Goal: Check status: Check status

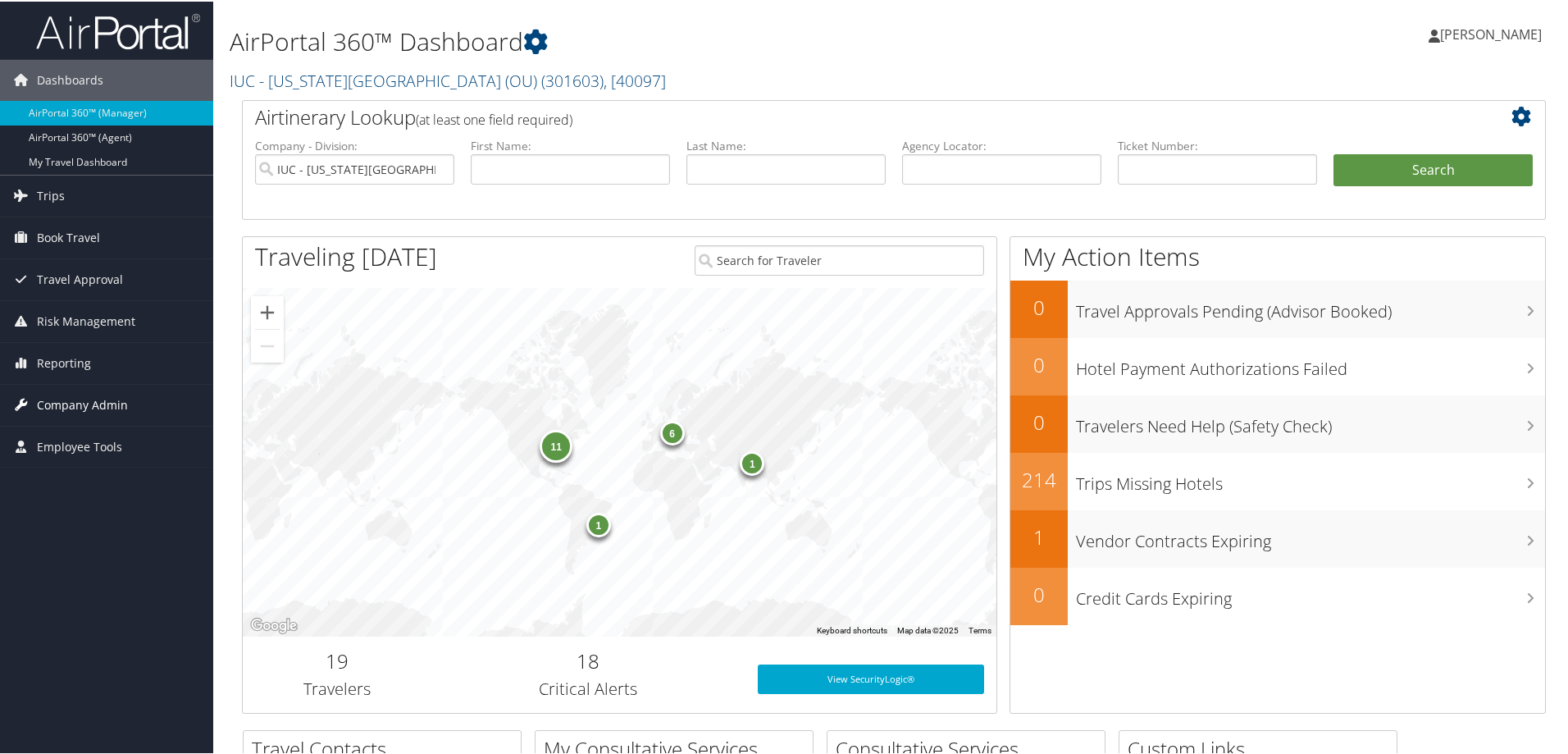
click at [46, 401] on span "Company Admin" at bounding box center [82, 403] width 91 height 41
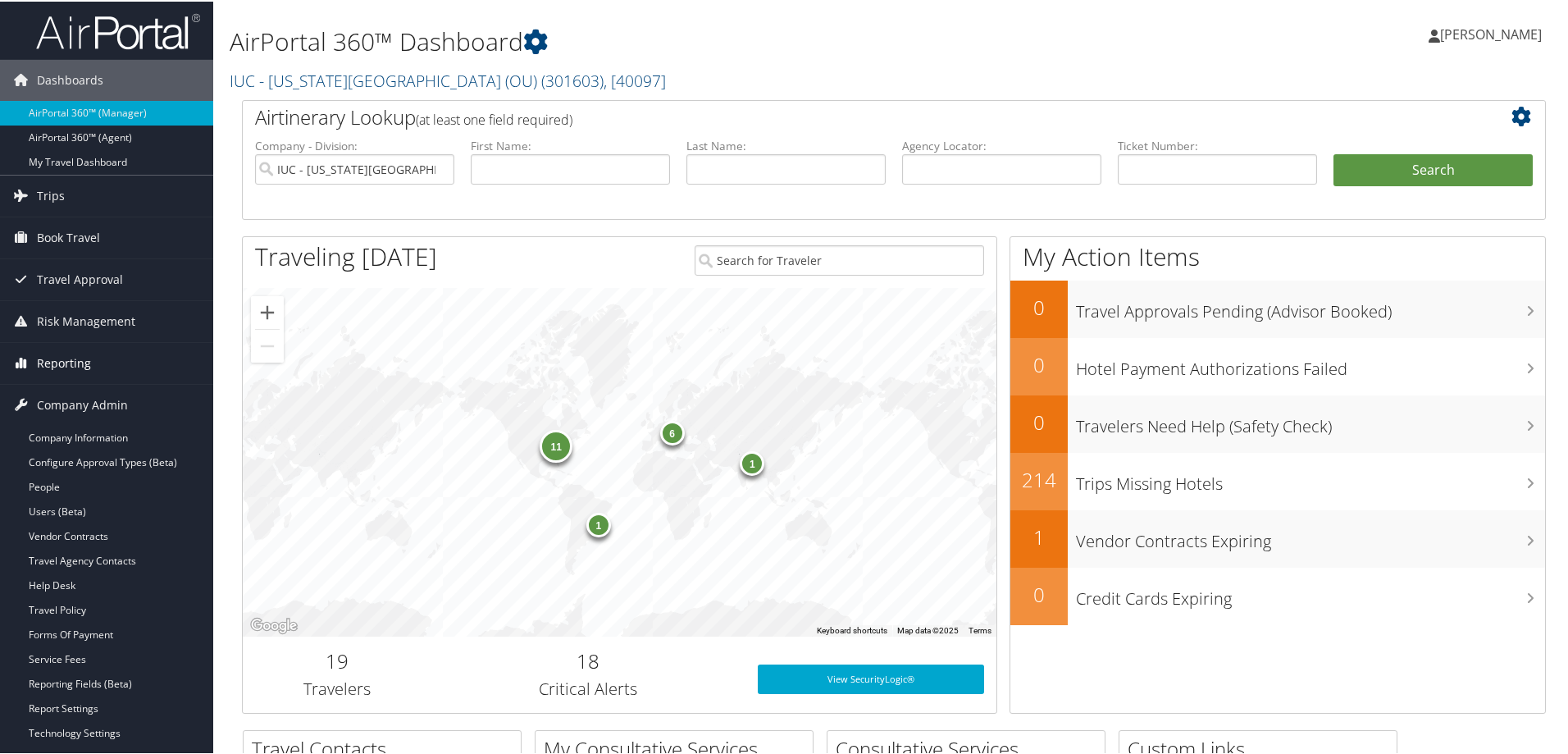
click at [48, 362] on span "Reporting" at bounding box center [63, 361] width 54 height 41
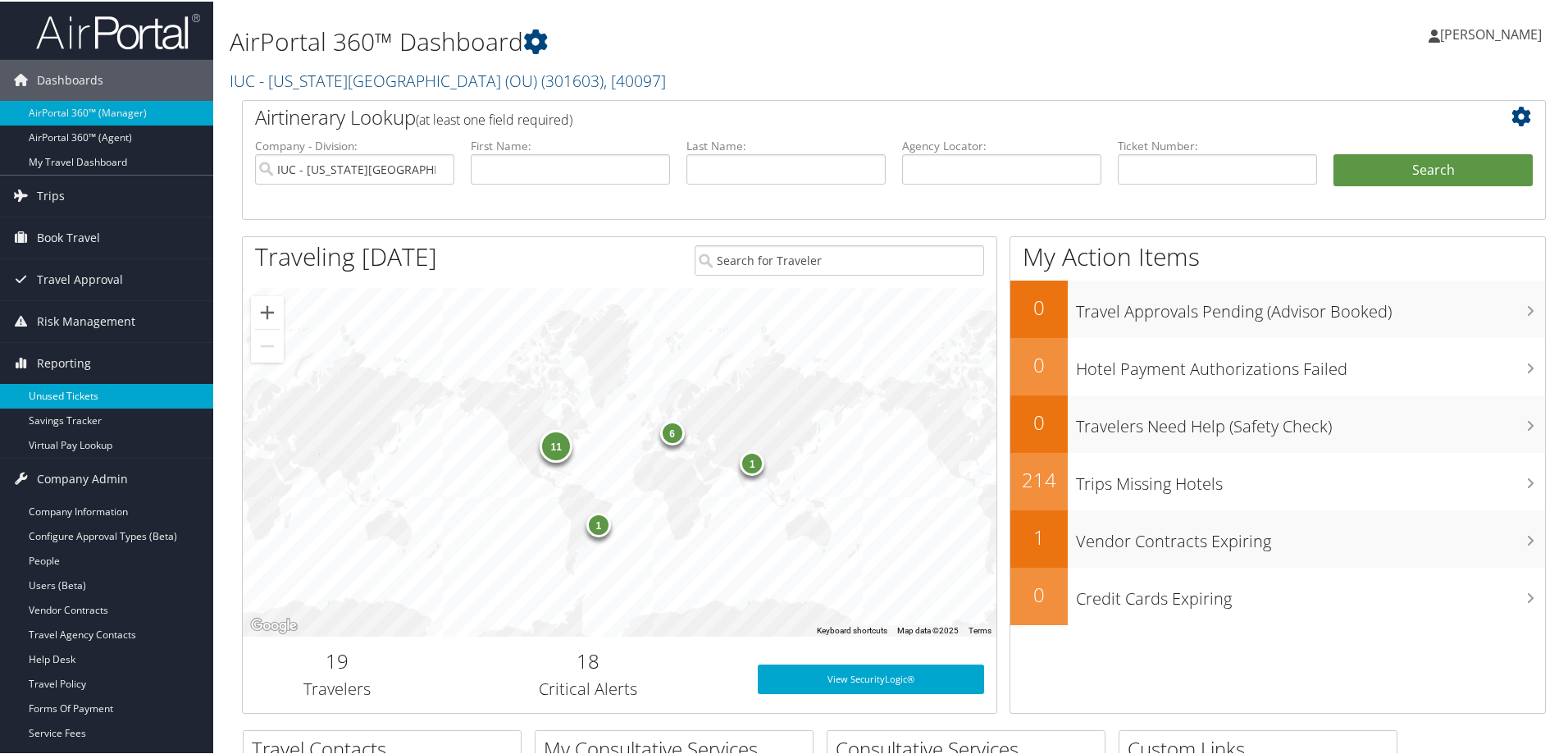
click at [62, 388] on link "Unused Tickets" at bounding box center [106, 395] width 213 height 25
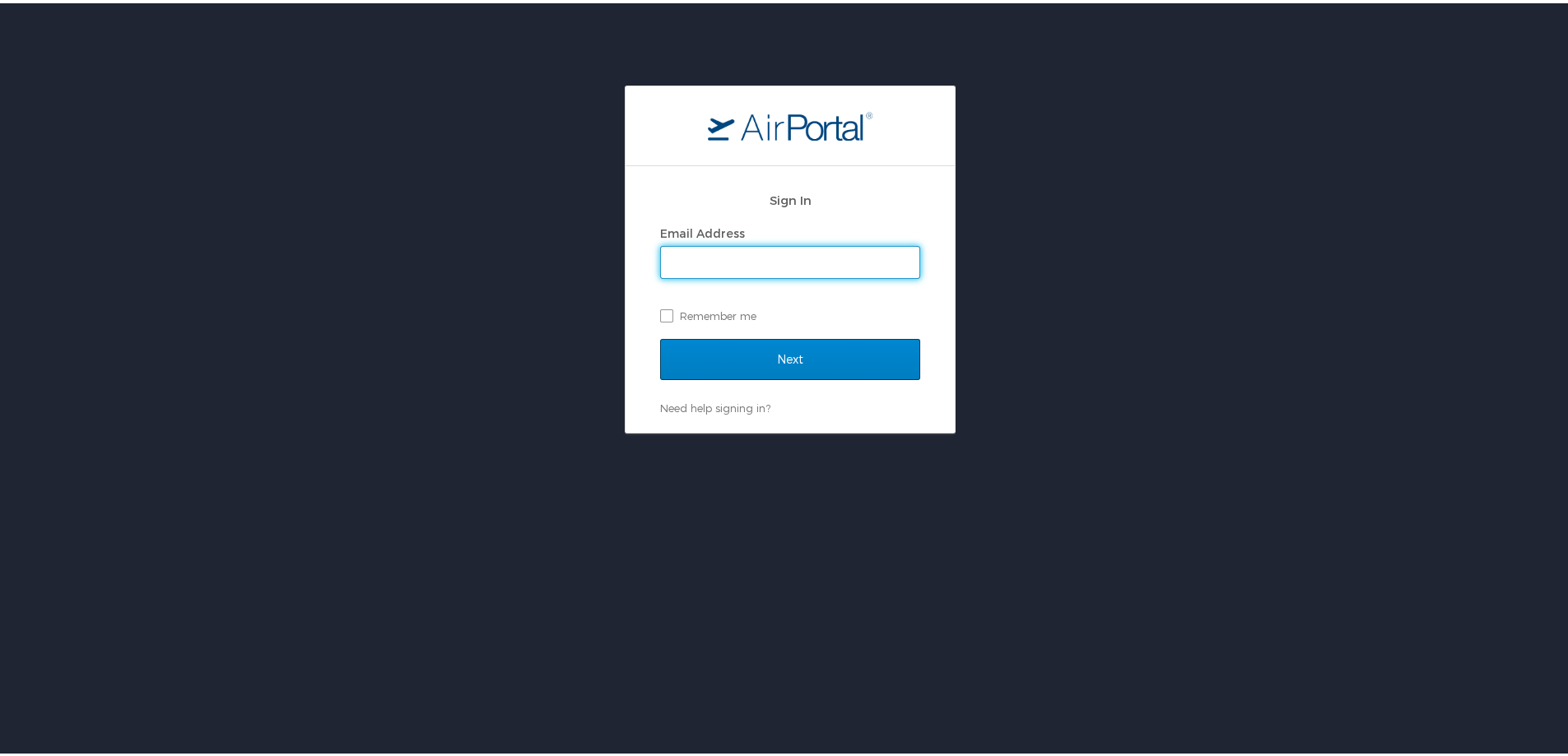
type input "[PERSON_NAME][EMAIL_ADDRESS][PERSON_NAME][DOMAIN_NAME]"
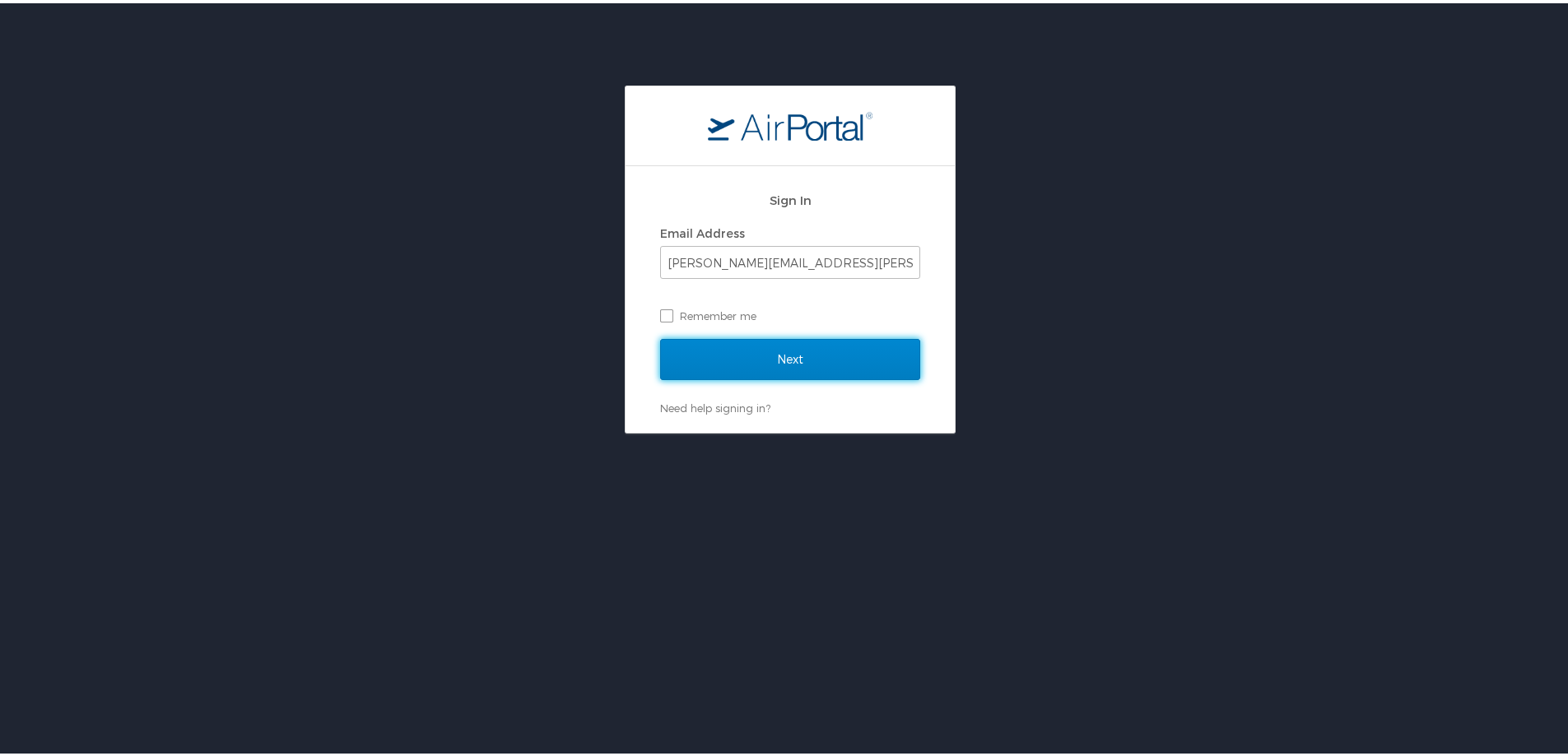
click at [740, 365] on input "Next" at bounding box center [791, 355] width 260 height 41
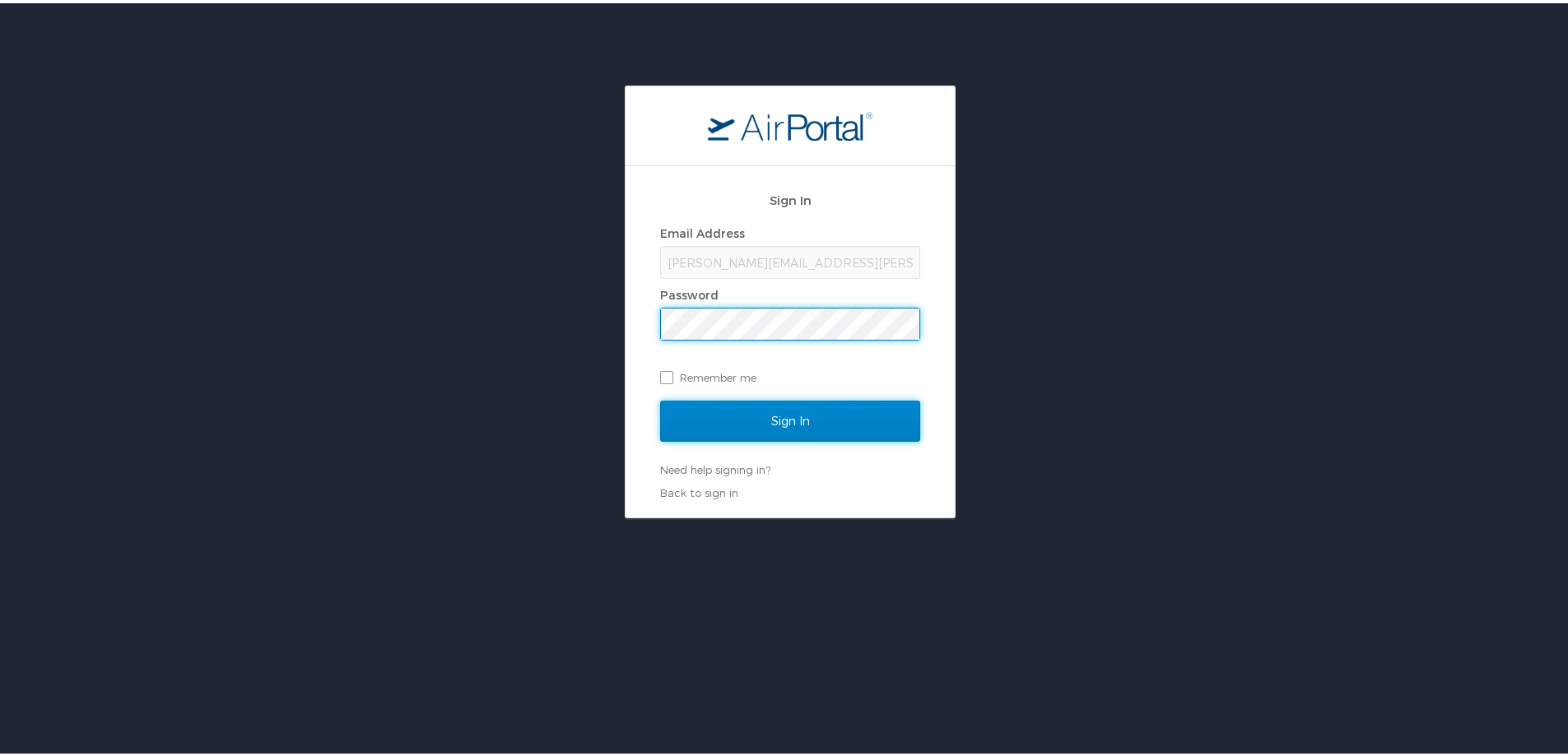
click at [757, 408] on input "Sign In" at bounding box center [791, 417] width 260 height 41
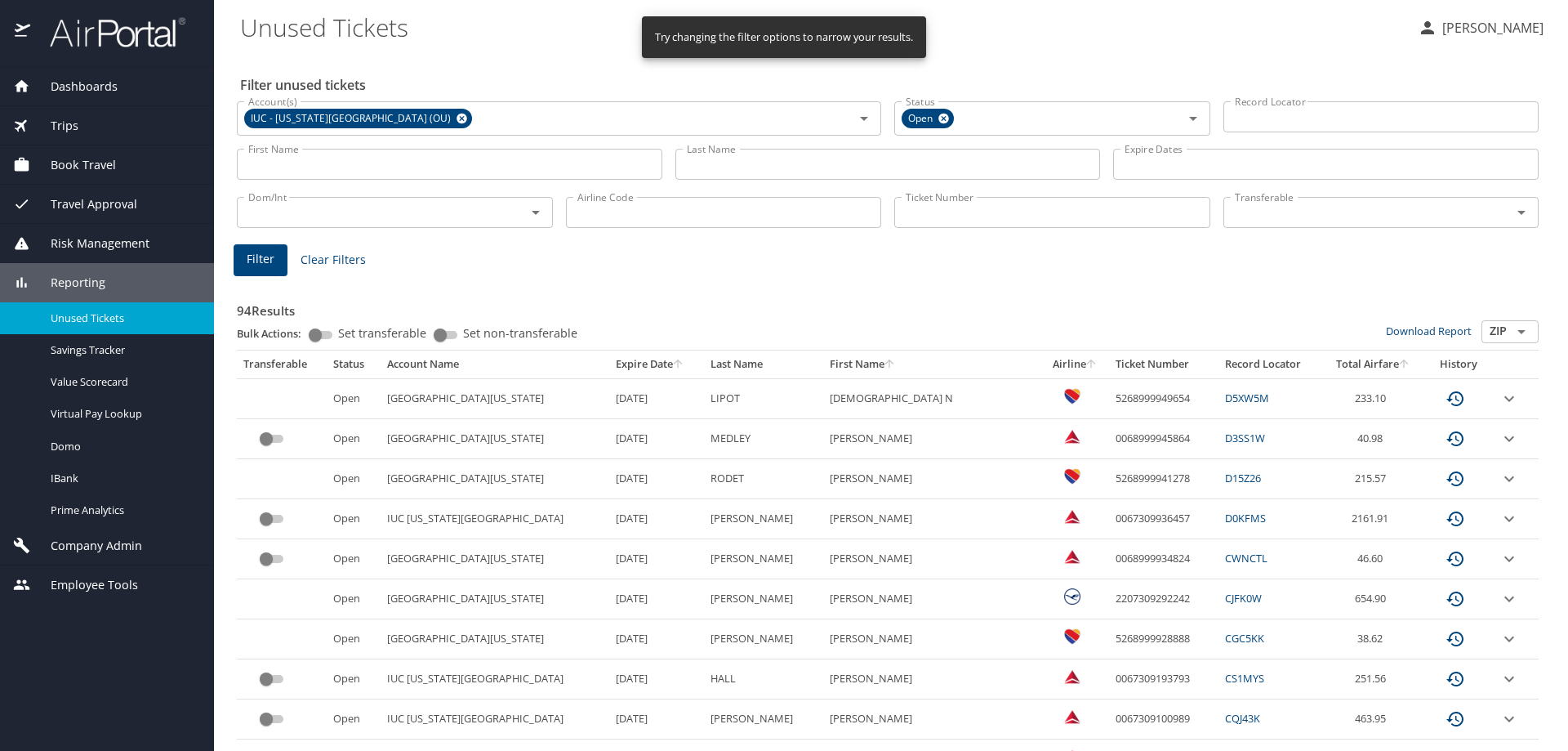
click at [741, 159] on input "Last Name" at bounding box center [887, 164] width 425 height 31
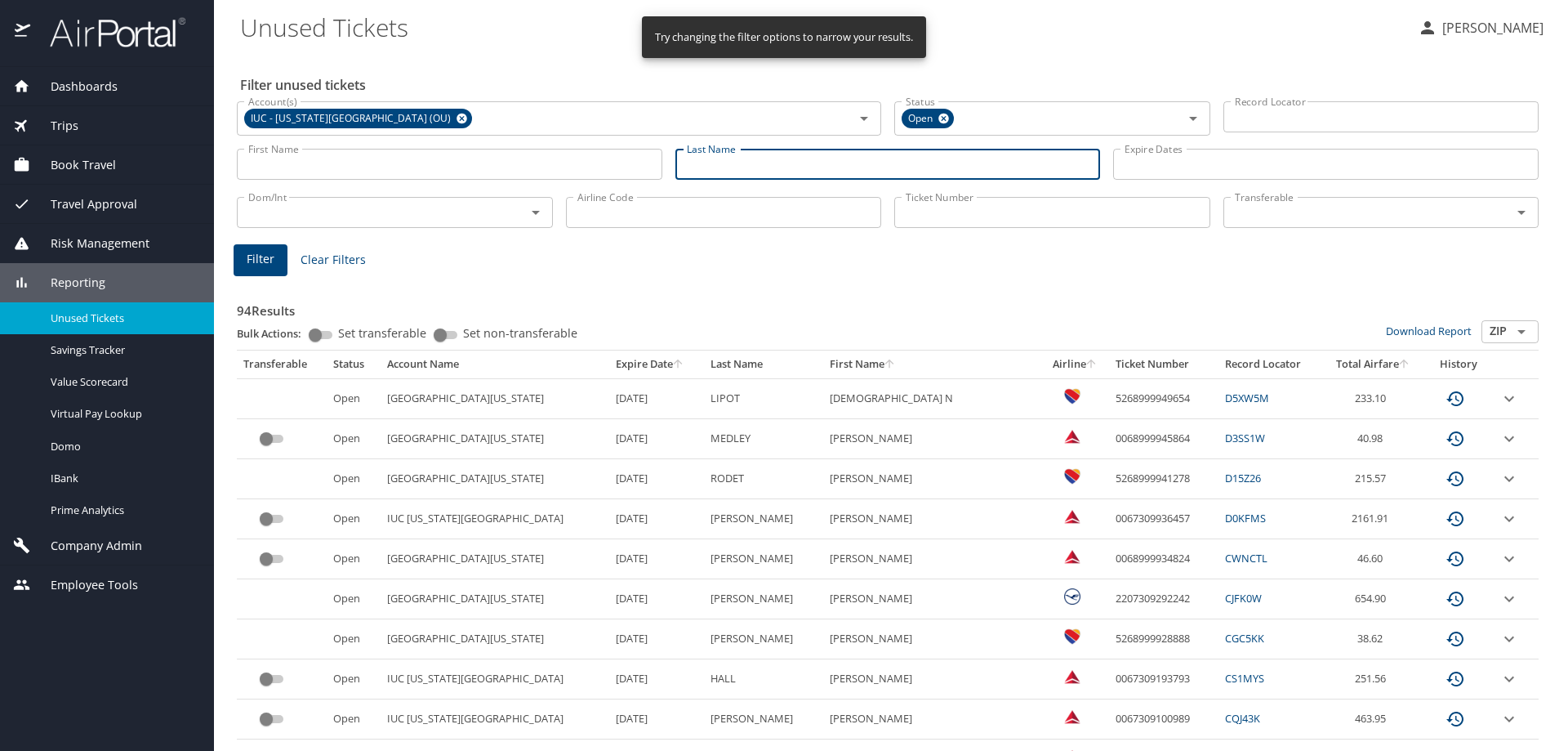
type input "e"
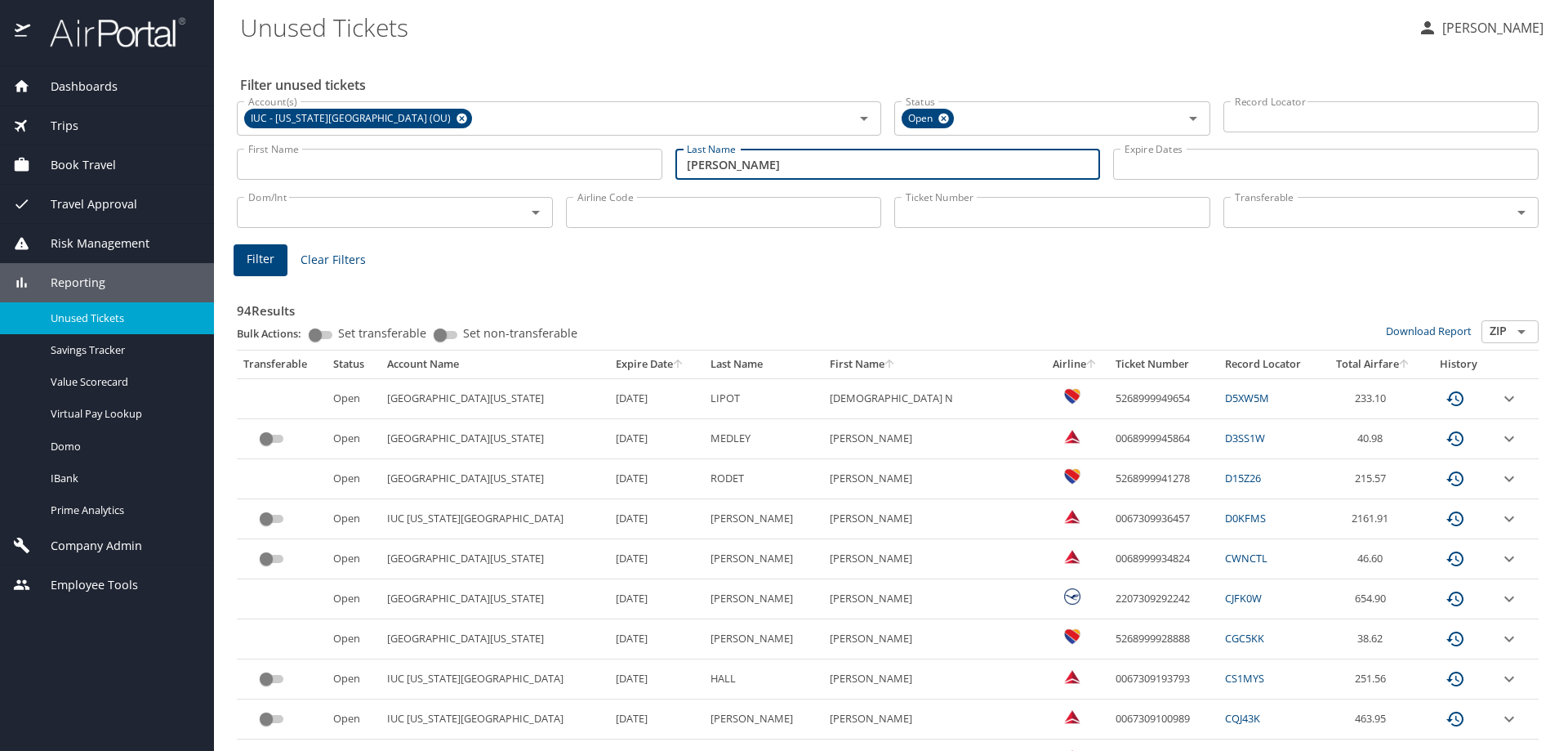
type input "wilson"
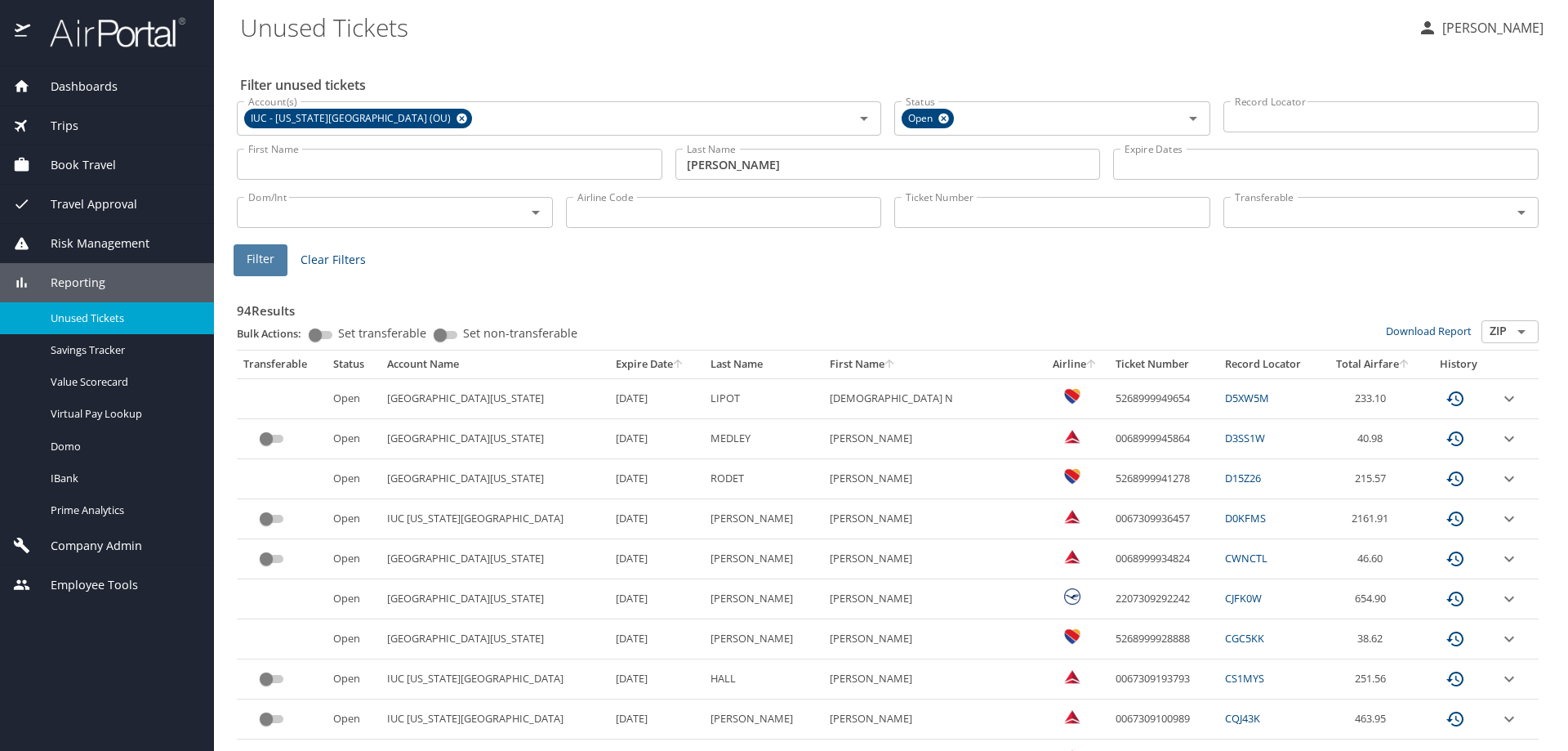
click at [260, 258] on span "Filter" at bounding box center [260, 259] width 27 height 21
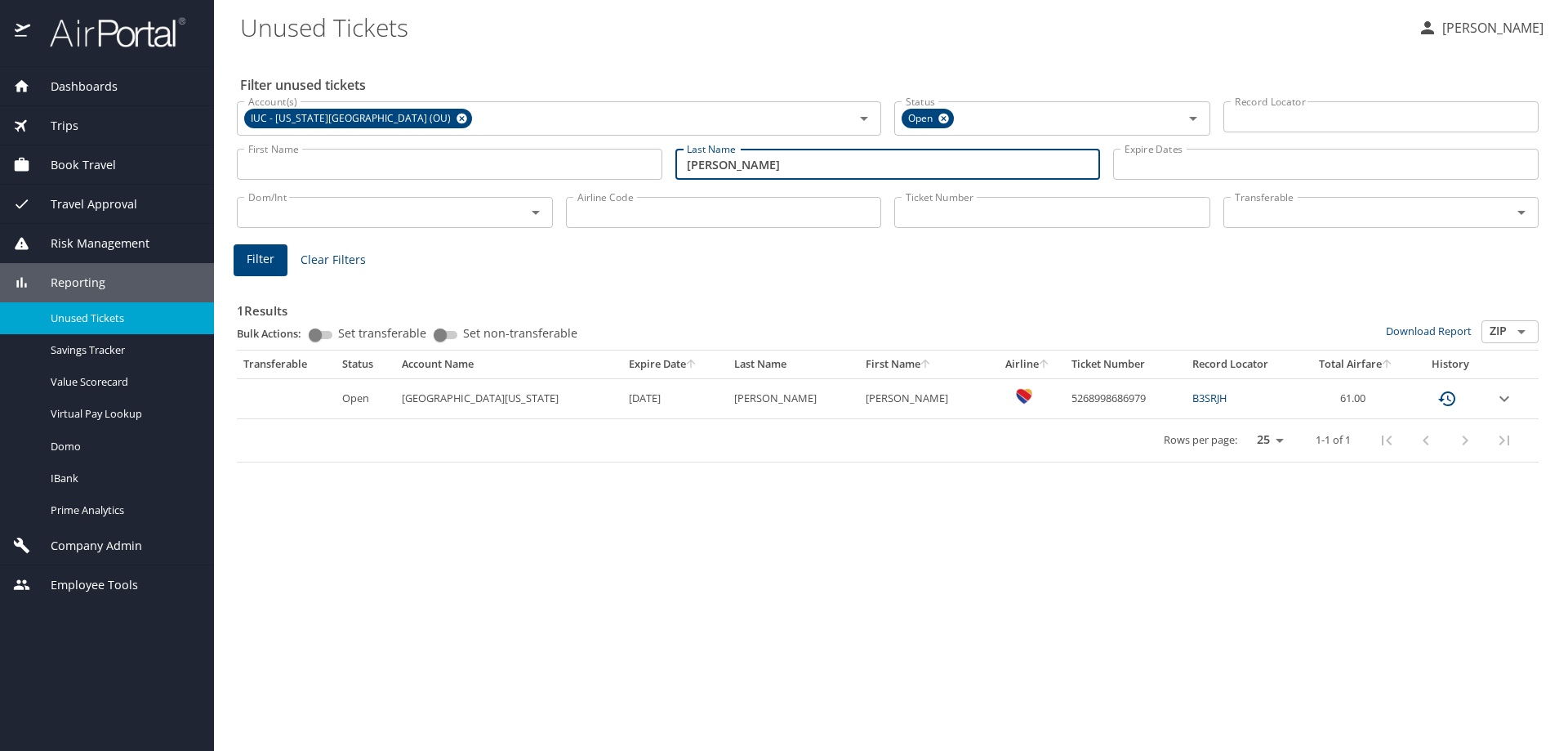
drag, startPoint x: 765, startPoint y: 155, endPoint x: 655, endPoint y: 164, distance: 110.4
click at [655, 164] on div "First Name First Name Last Name wilson Last Name Expire Dates Expire Dates" at bounding box center [887, 164] width 1314 height 58
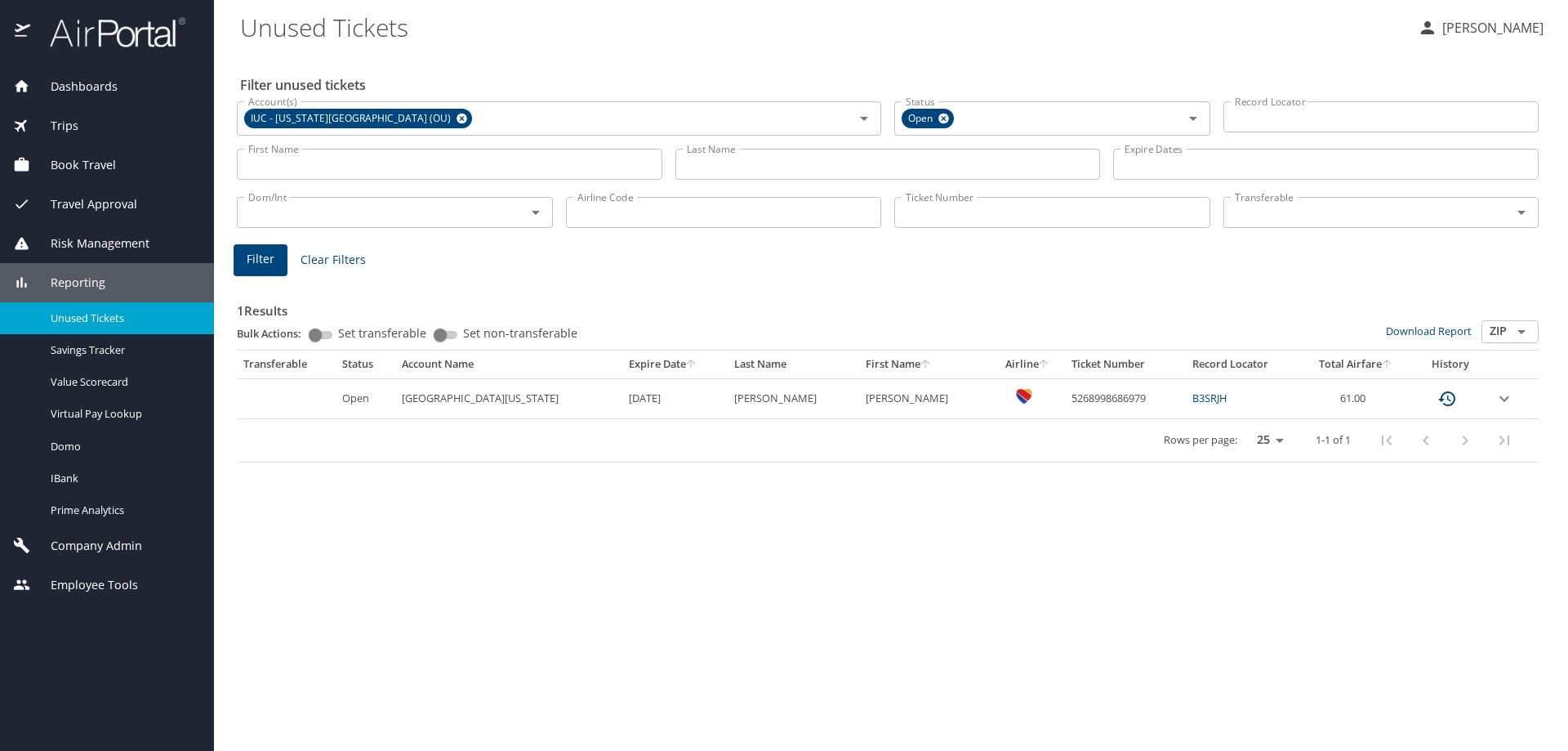
click at [997, 223] on input "Ticket Number" at bounding box center [1051, 212] width 316 height 31
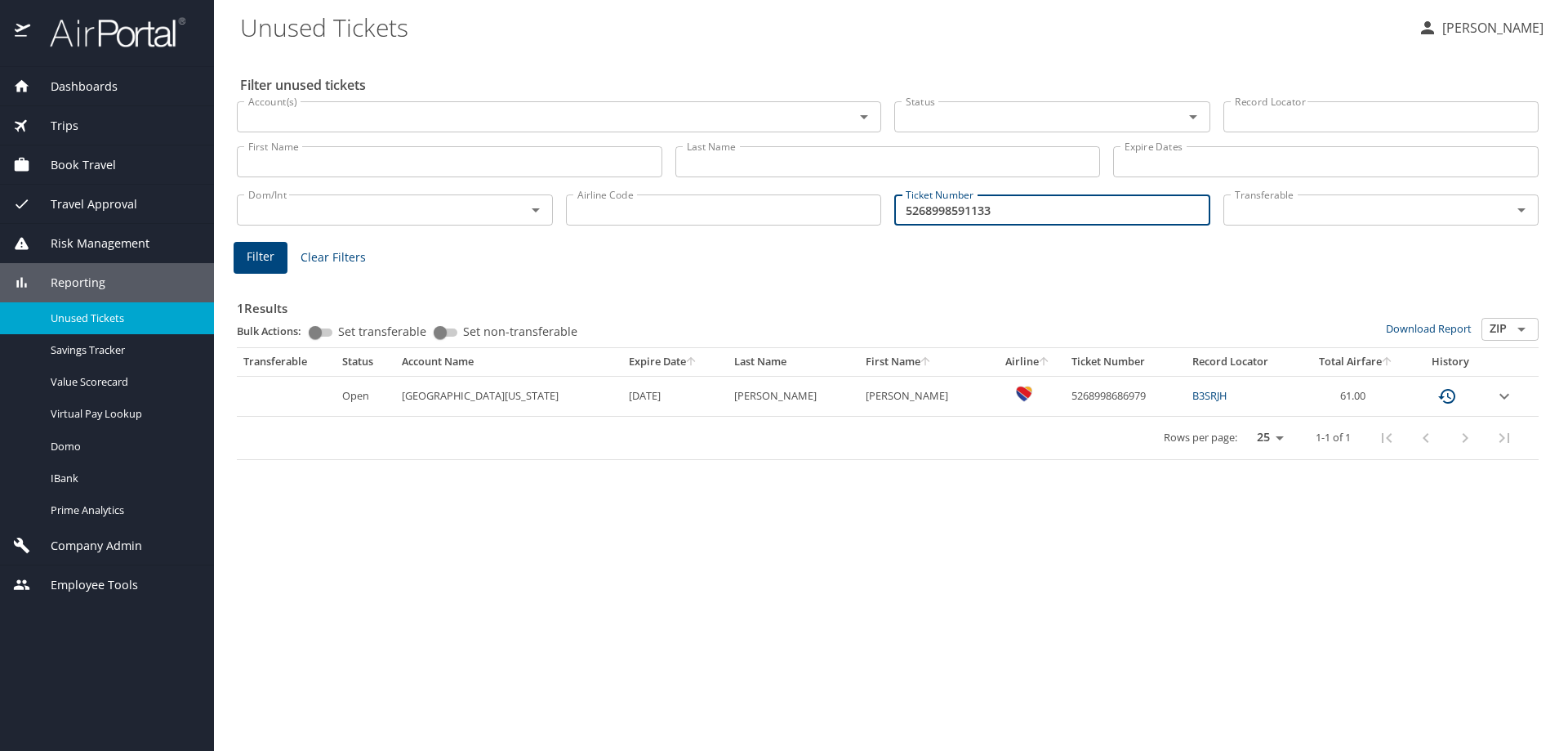
type input "5268998591133"
click at [272, 245] on button "Filter" at bounding box center [260, 258] width 54 height 32
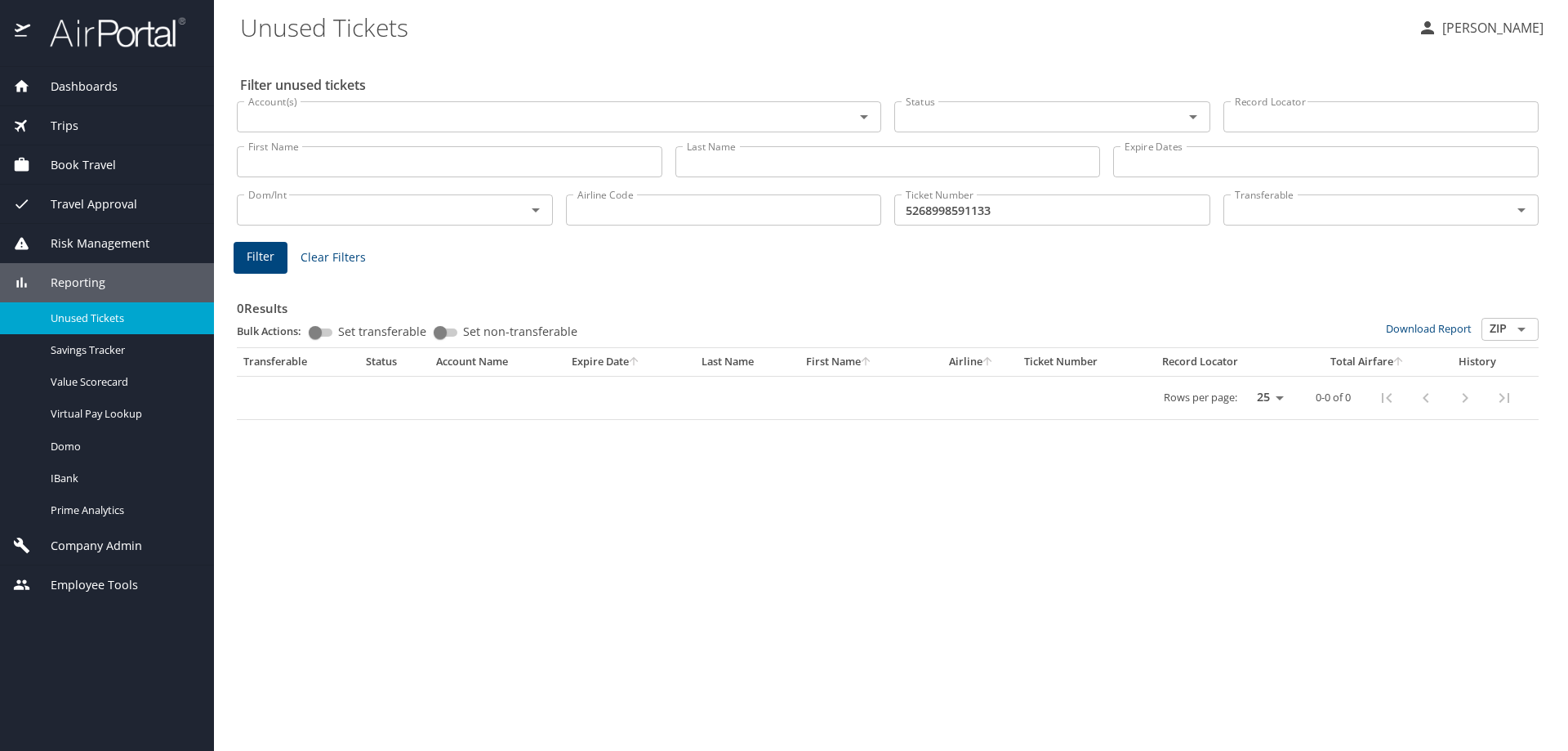
click at [46, 121] on span "Trips" at bounding box center [54, 125] width 48 height 18
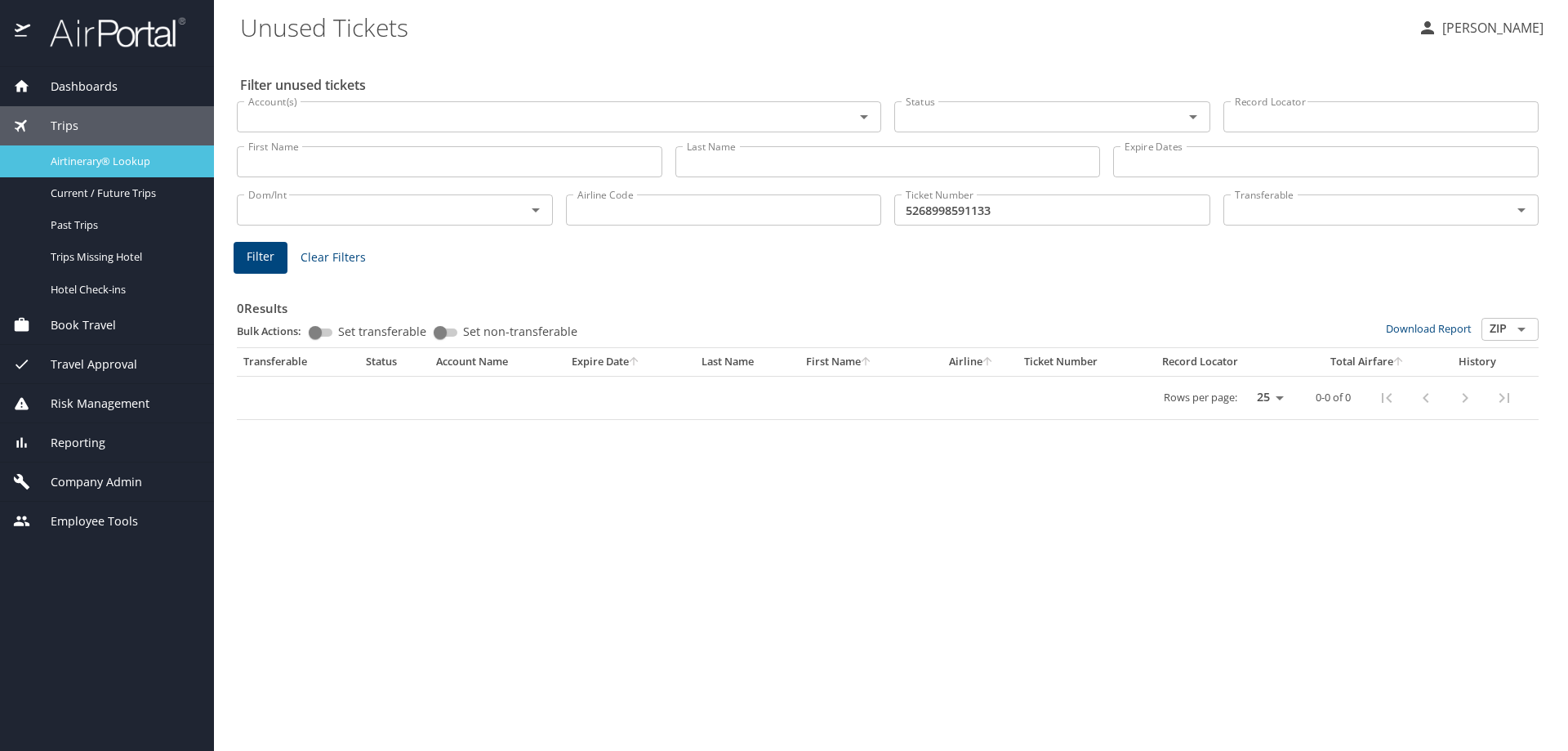
click at [92, 160] on span "Airtinerary® Lookup" at bounding box center [123, 161] width 143 height 15
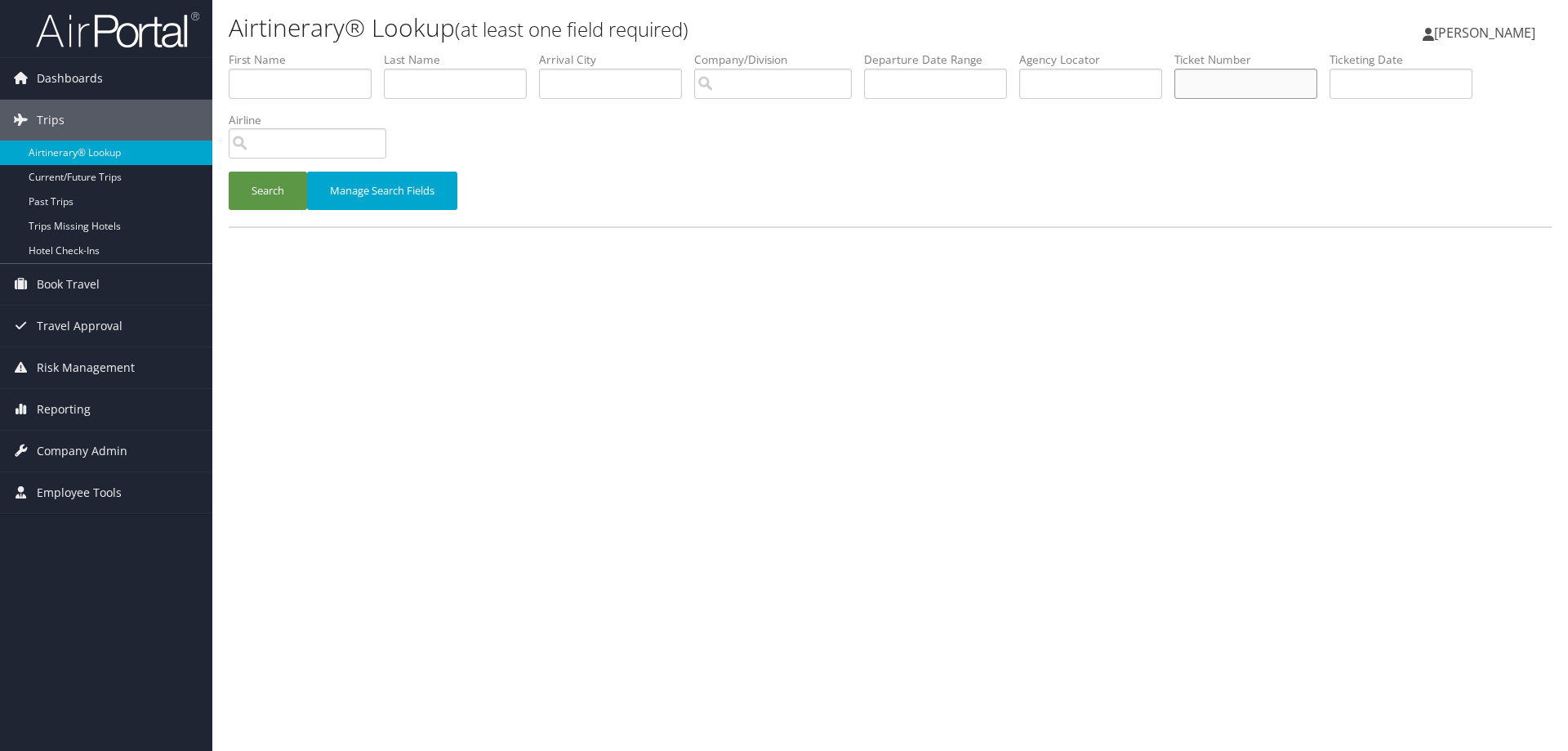
click at [1255, 85] on input "text" at bounding box center [1246, 84] width 143 height 30
type input "5268998592133"
click at [263, 183] on button "Search" at bounding box center [268, 191] width 78 height 39
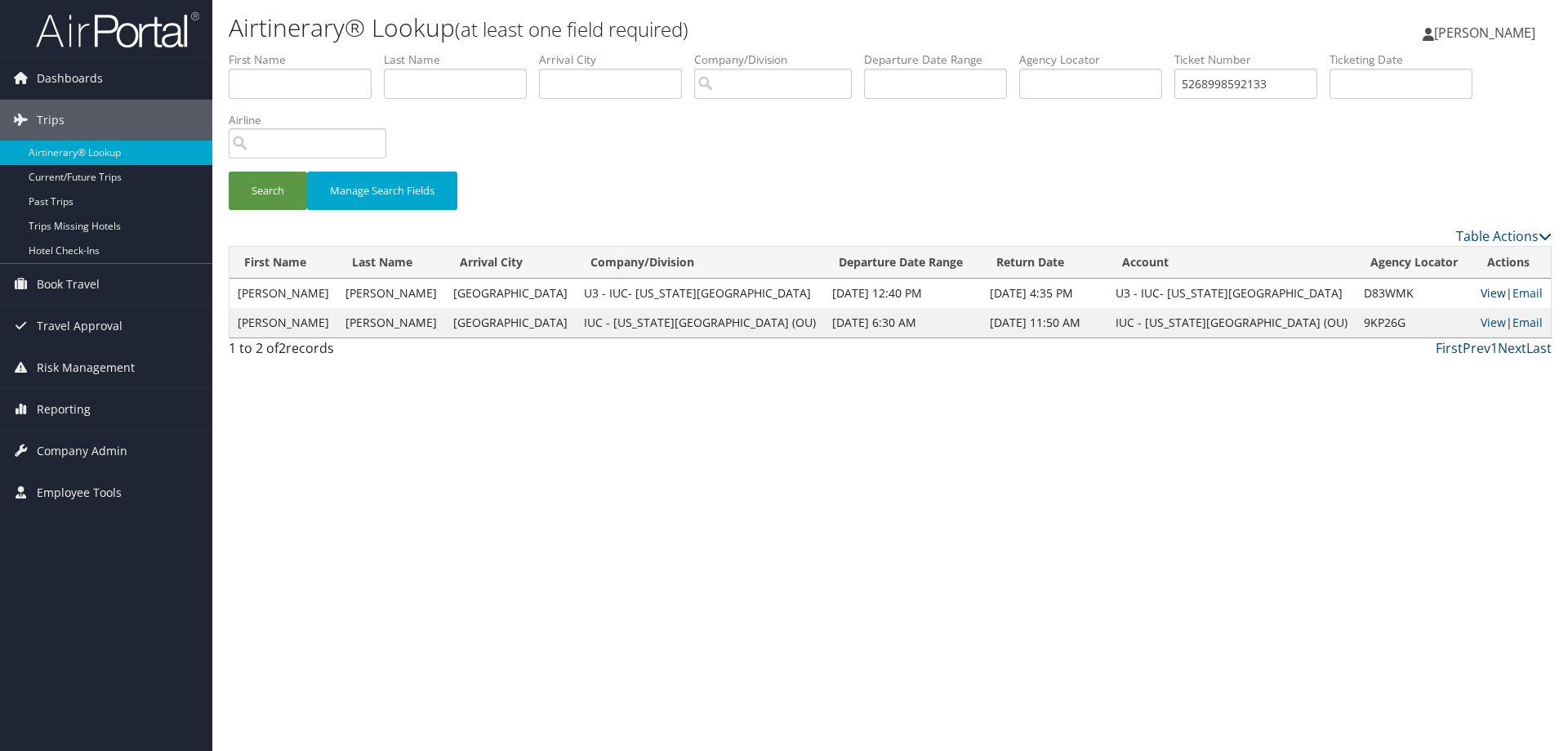
click at [1480, 289] on link "View" at bounding box center [1493, 292] width 25 height 15
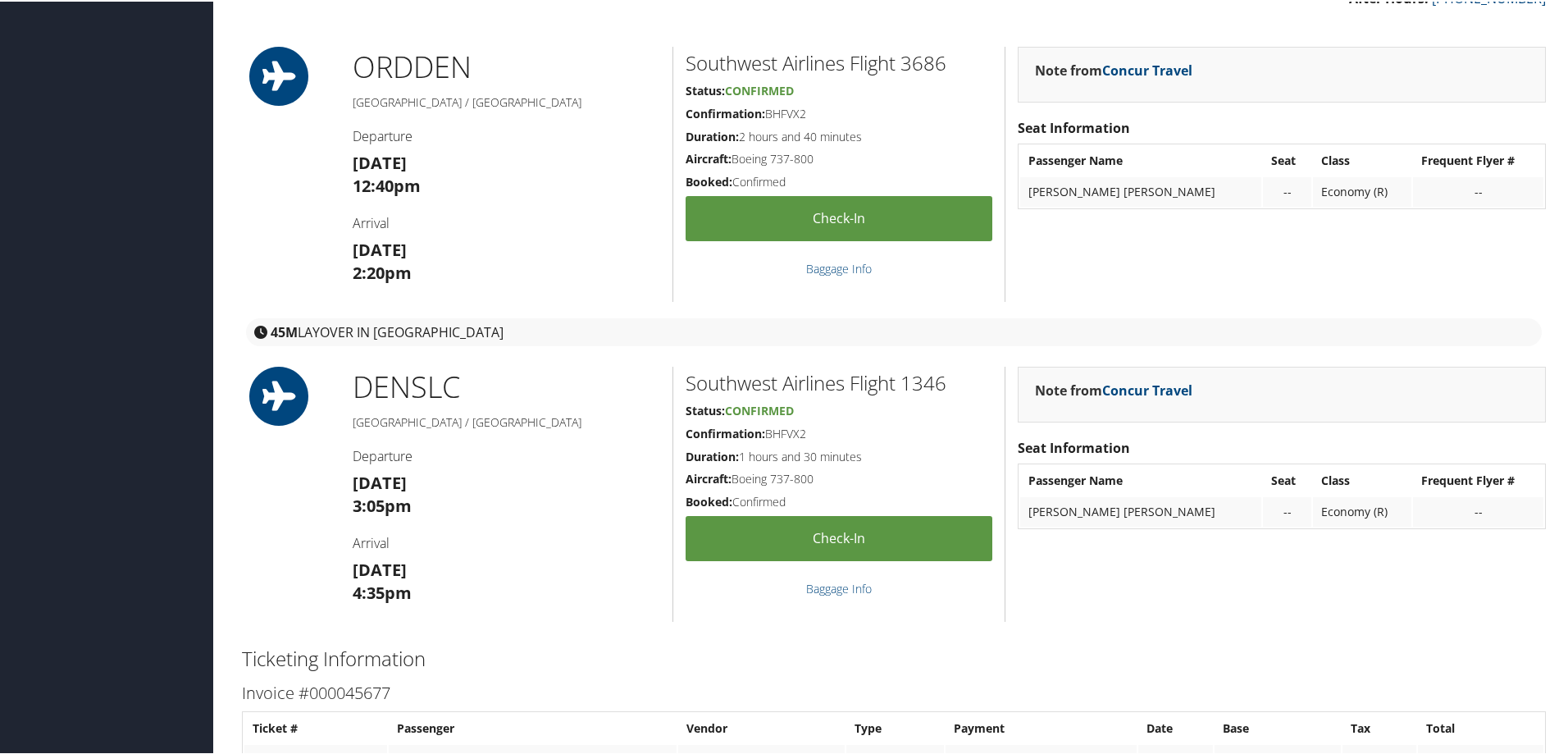
scroll to position [493, 0]
